Goal: Information Seeking & Learning: Learn about a topic

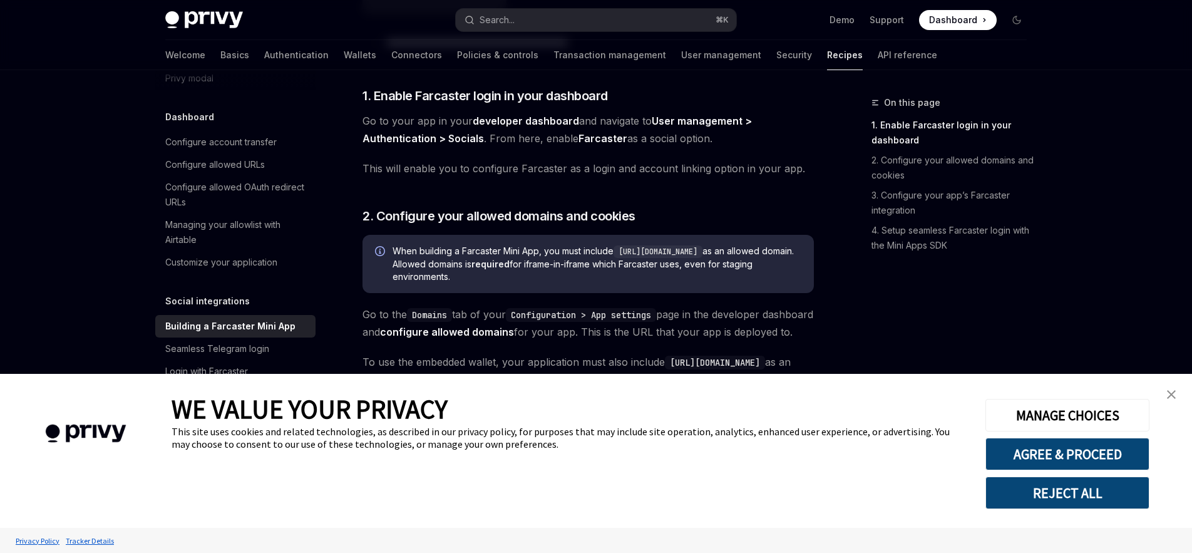
scroll to position [507, 0]
click at [1170, 393] on img "close banner" at bounding box center [1171, 394] width 9 height 9
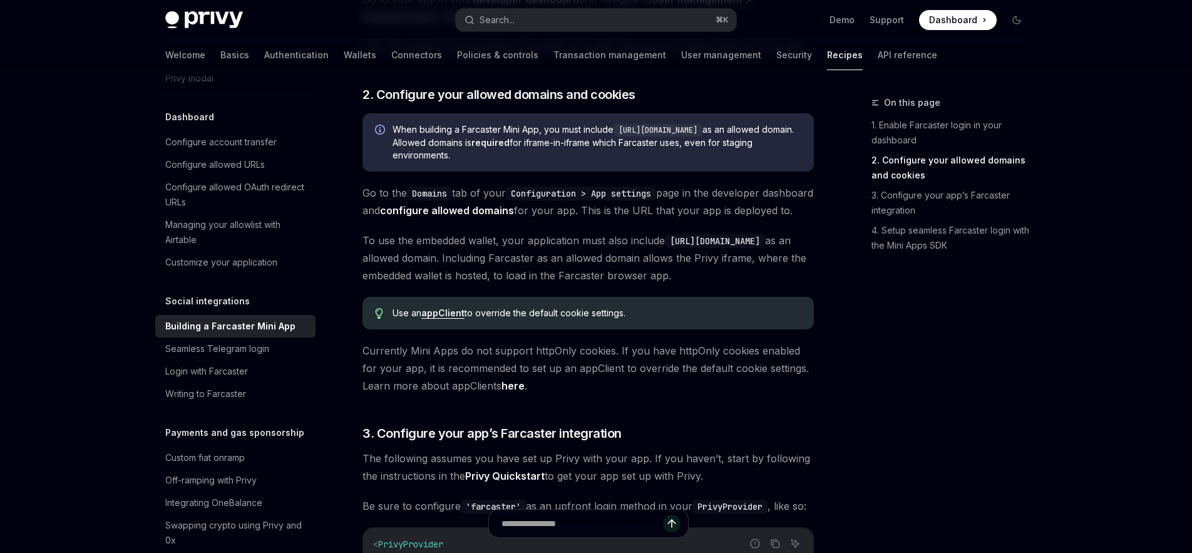
scroll to position [627, 0]
drag, startPoint x: 785, startPoint y: 260, endPoint x: 671, endPoint y: 257, distance: 114.6
click at [671, 247] on code "[URL][DOMAIN_NAME]" at bounding box center [715, 240] width 100 height 14
copy code "[URL][DOMAIN_NAME]"
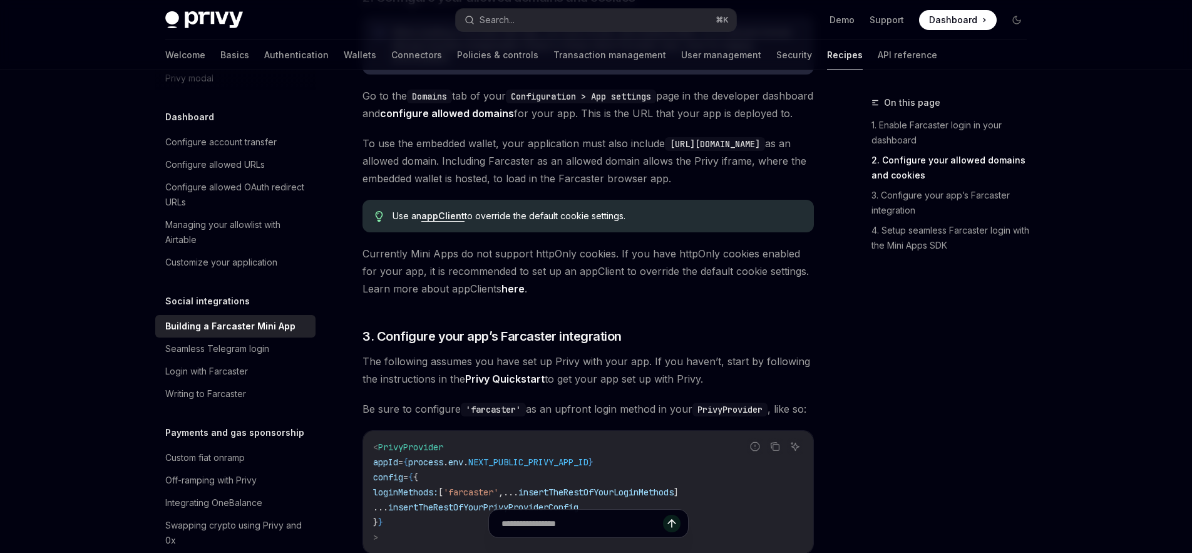
scroll to position [726, 0]
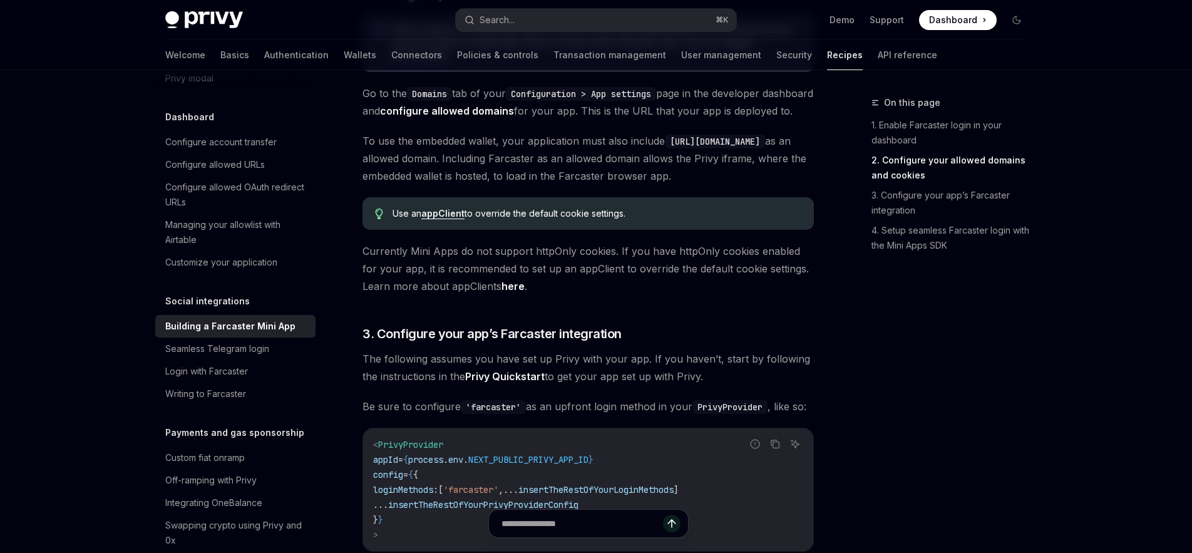
click at [445, 219] on link "appClient" at bounding box center [442, 213] width 43 height 11
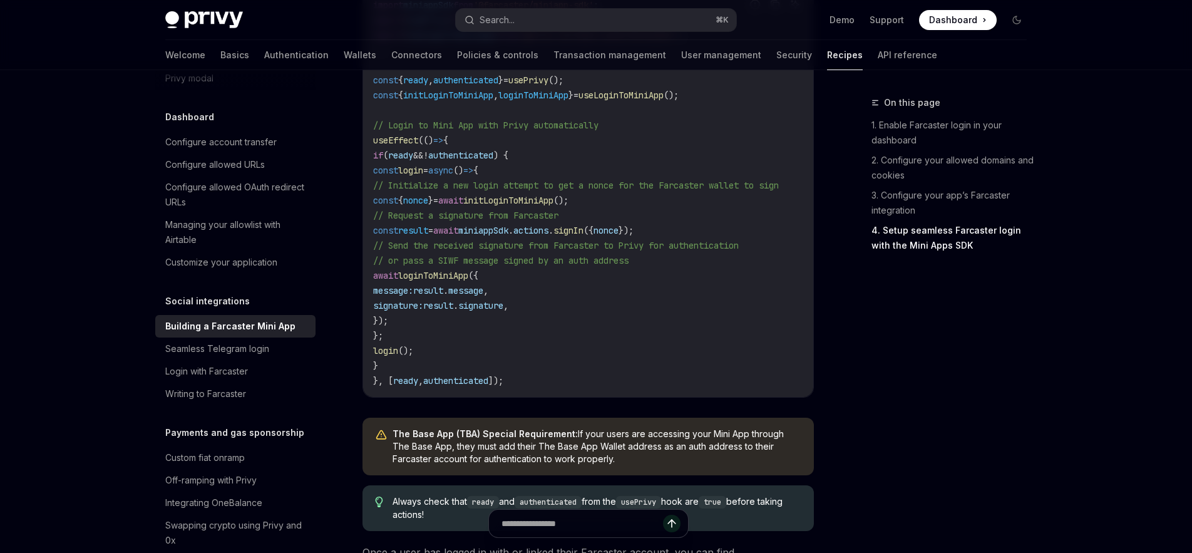
scroll to position [1659, 0]
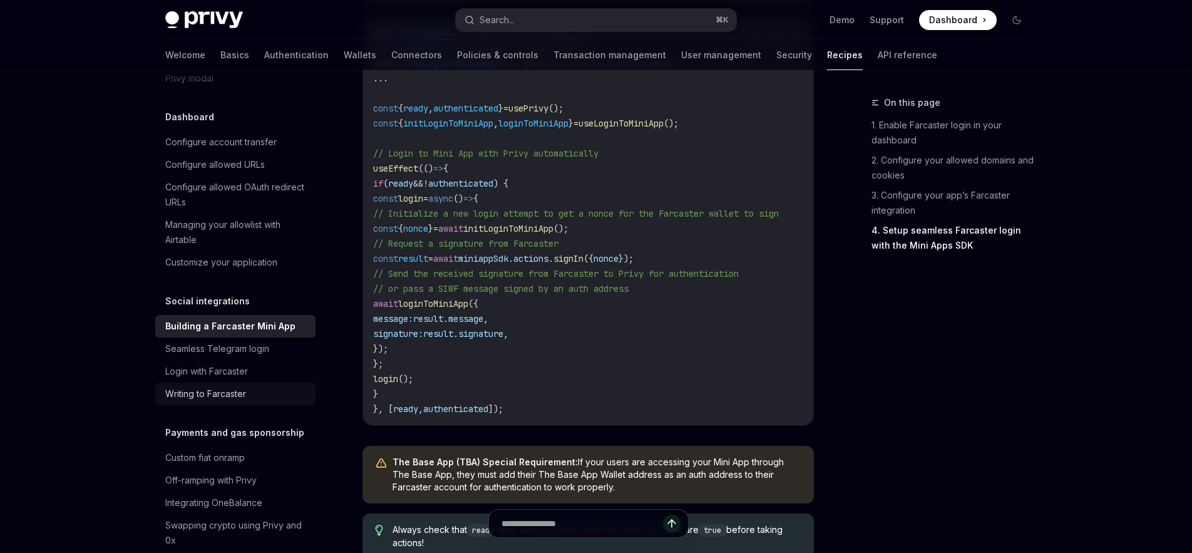
click at [212, 386] on div "Writing to Farcaster" at bounding box center [205, 393] width 81 height 15
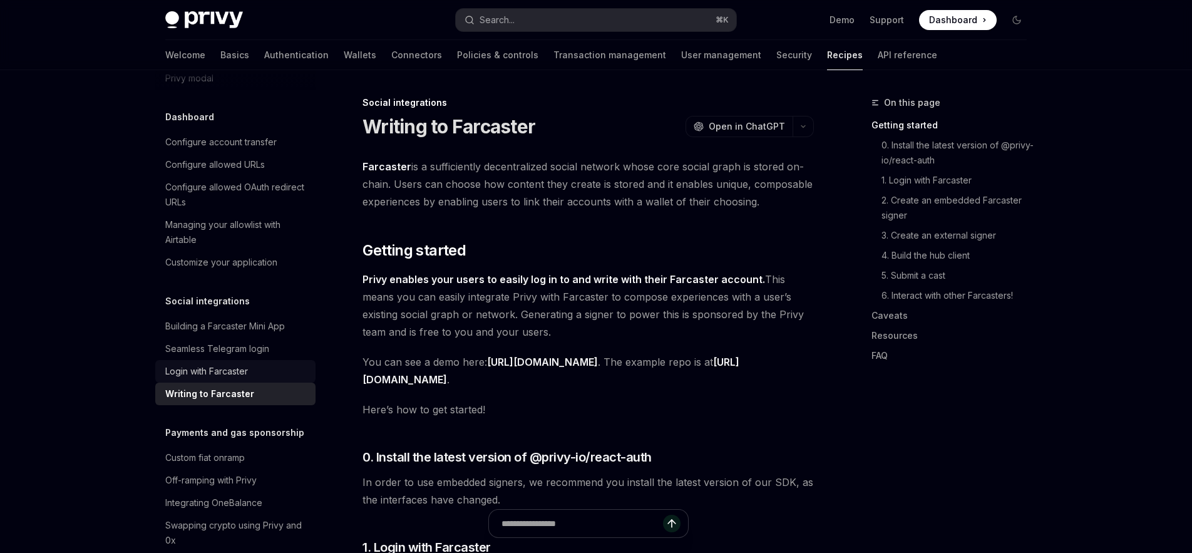
click at [229, 364] on div "Login with Farcaster" at bounding box center [206, 371] width 83 height 15
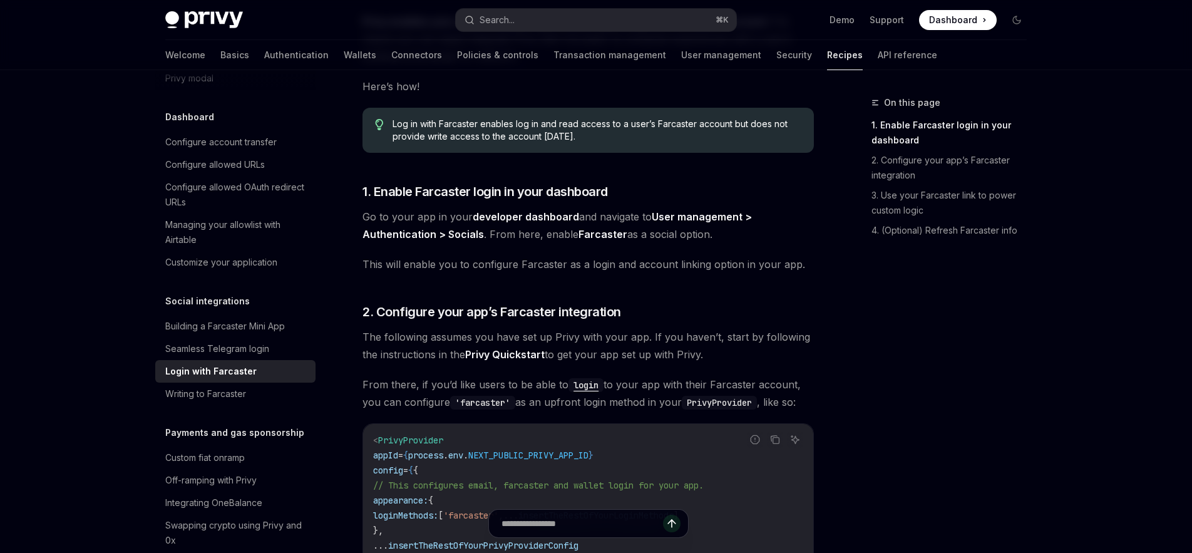
scroll to position [0, 53]
type textarea "*"
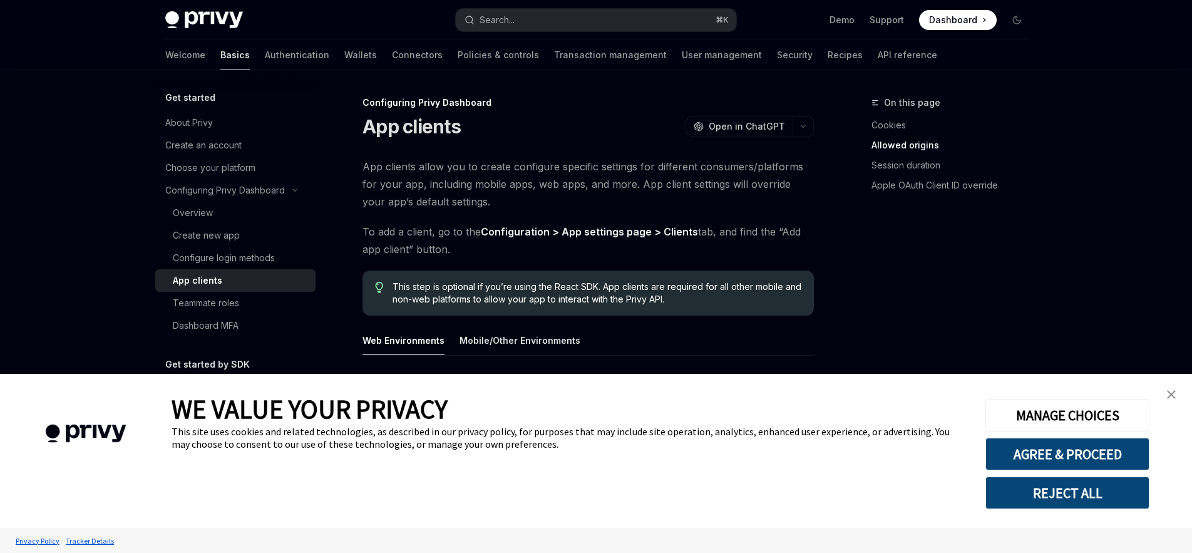
type textarea "*"
